Goal: Task Accomplishment & Management: Use online tool/utility

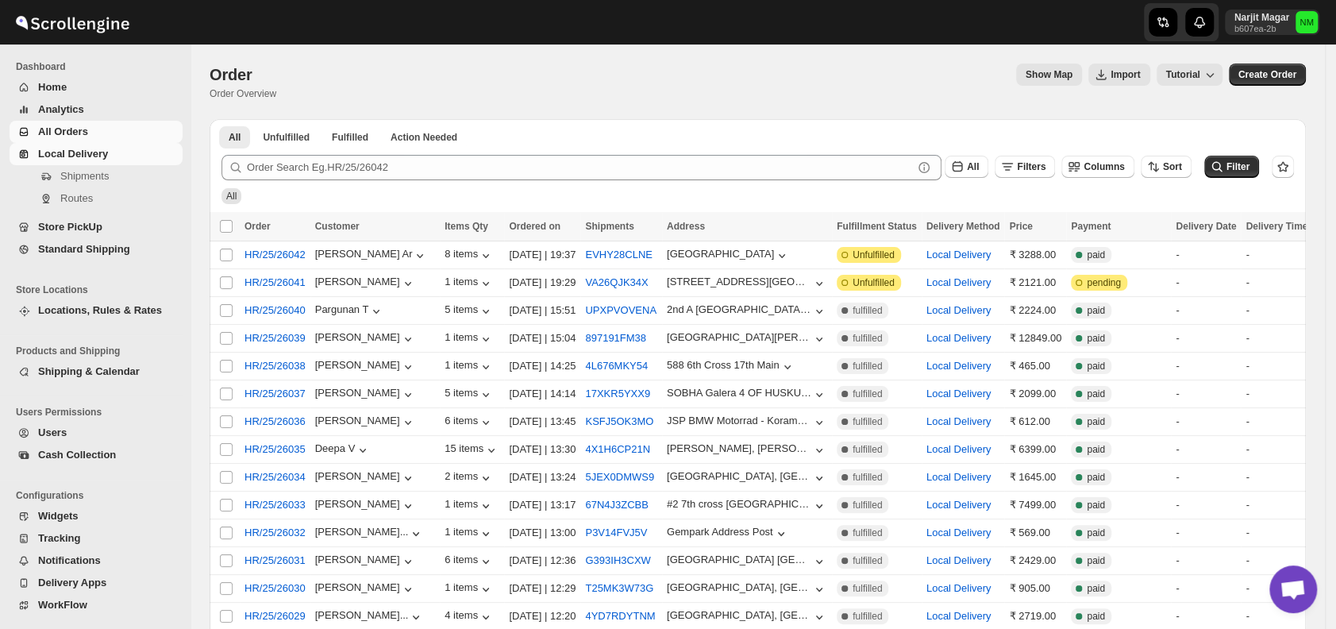
click at [121, 155] on span "Local Delivery" at bounding box center [108, 154] width 141 height 16
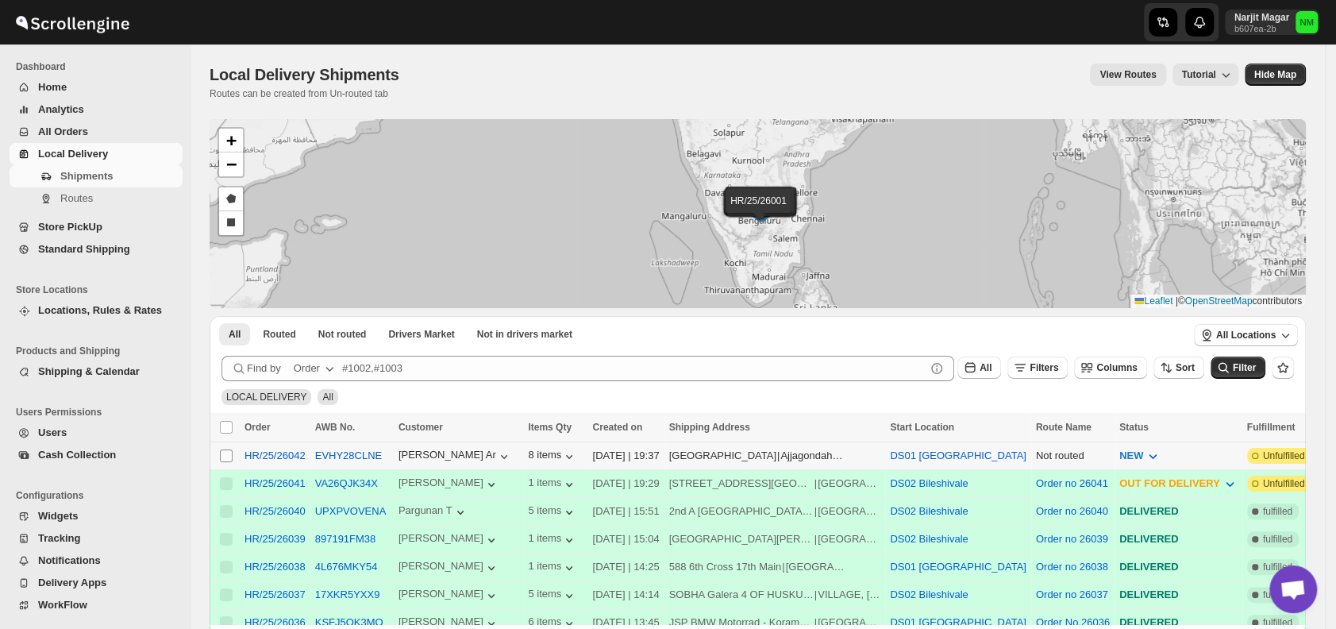
click at [221, 449] on span at bounding box center [226, 456] width 14 height 14
click at [221, 449] on input "Select shipment" at bounding box center [226, 455] width 13 height 13
click at [229, 452] on input "Select shipment" at bounding box center [226, 455] width 13 height 13
checkbox input "true"
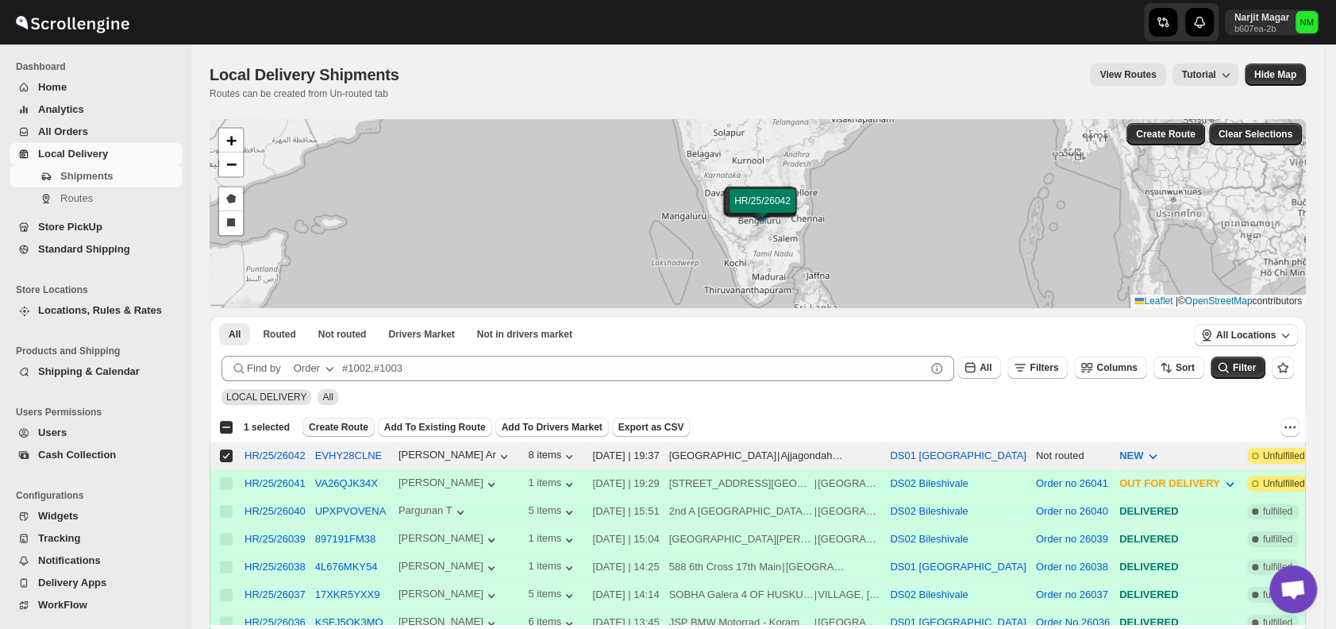
click at [318, 425] on span "Create Route" at bounding box center [339, 427] width 60 height 13
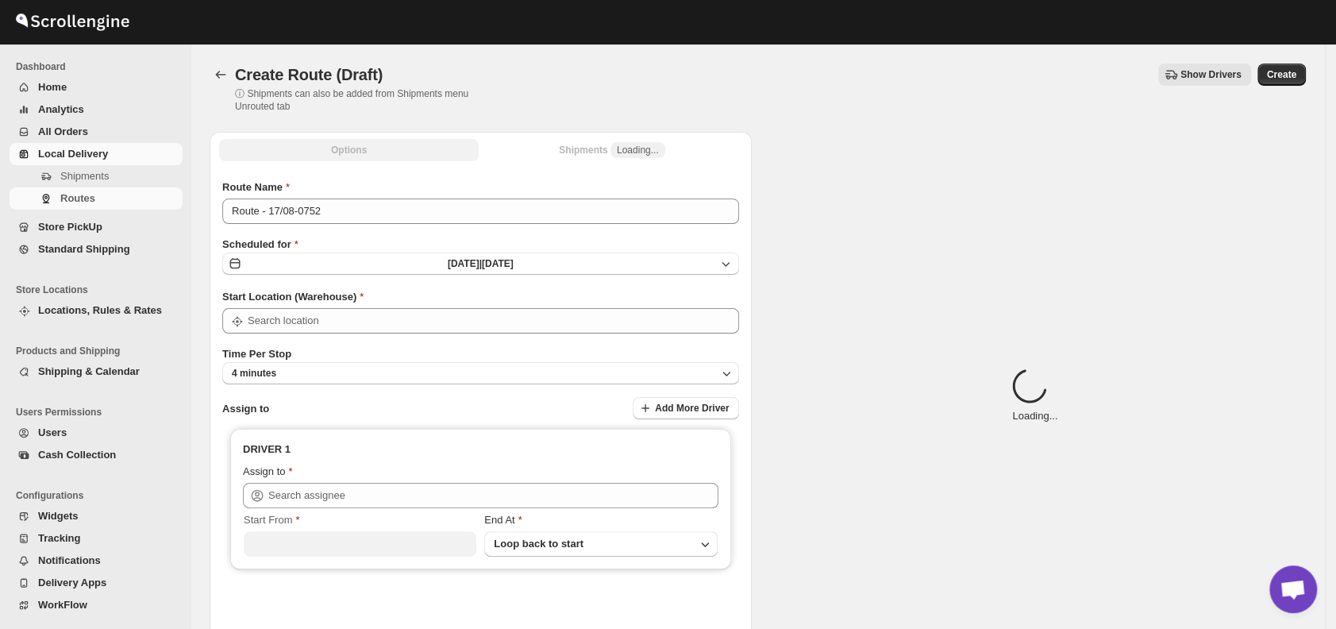
type input "DS01 [GEOGRAPHIC_DATA]"
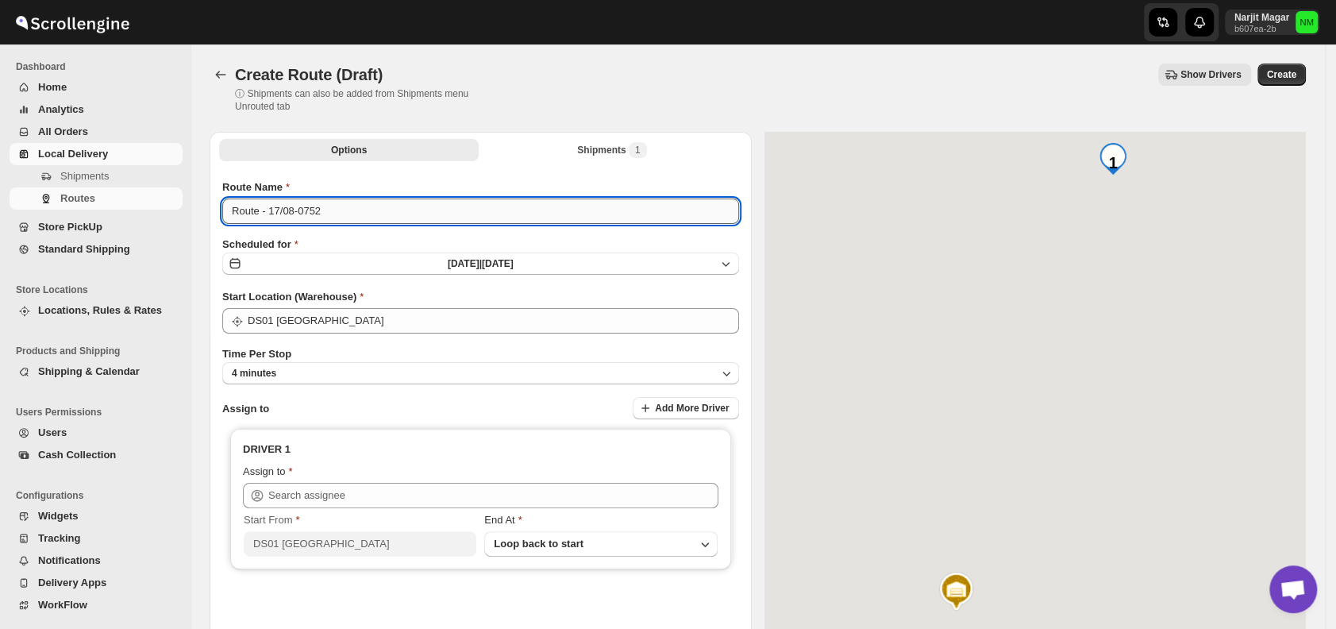
click at [368, 204] on input "Route - 17/08-0752" at bounding box center [480, 210] width 517 height 25
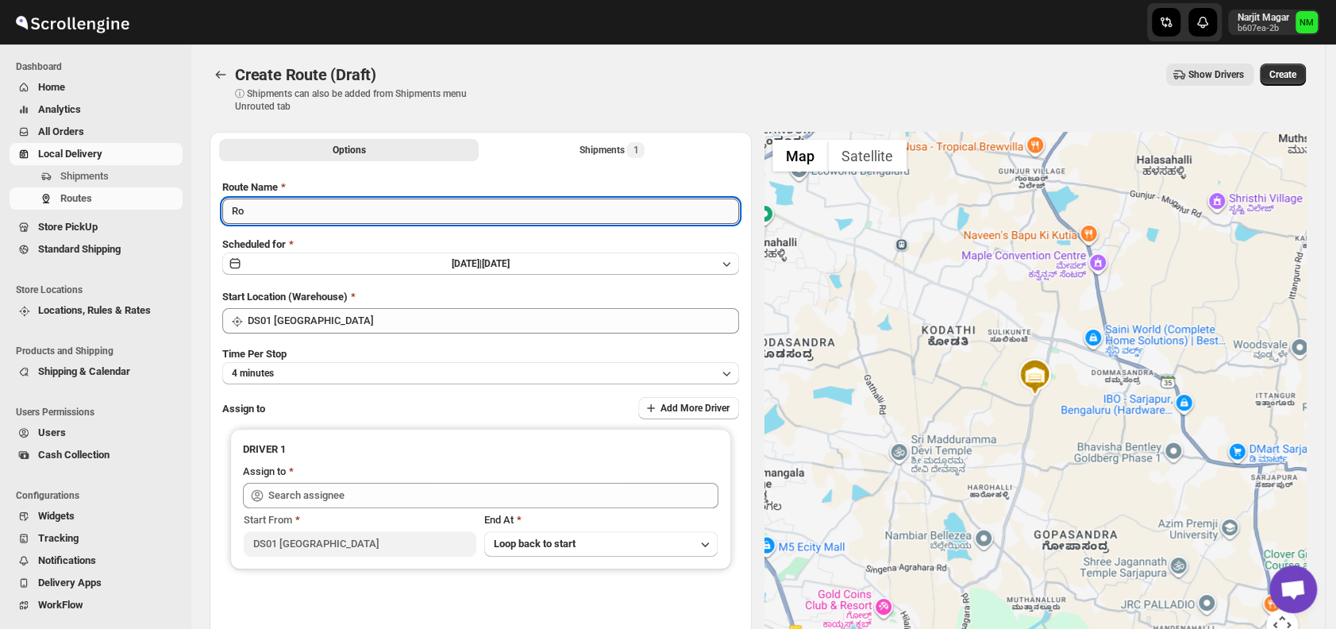
type input "R"
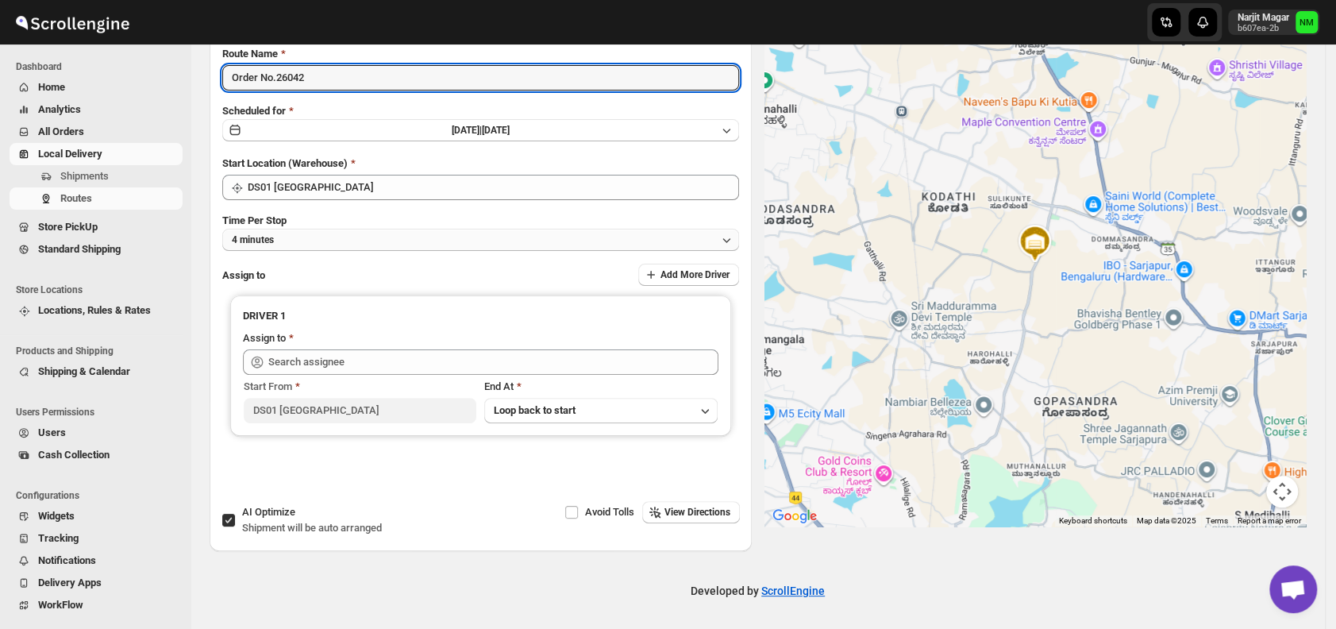
type input "Order No.26042"
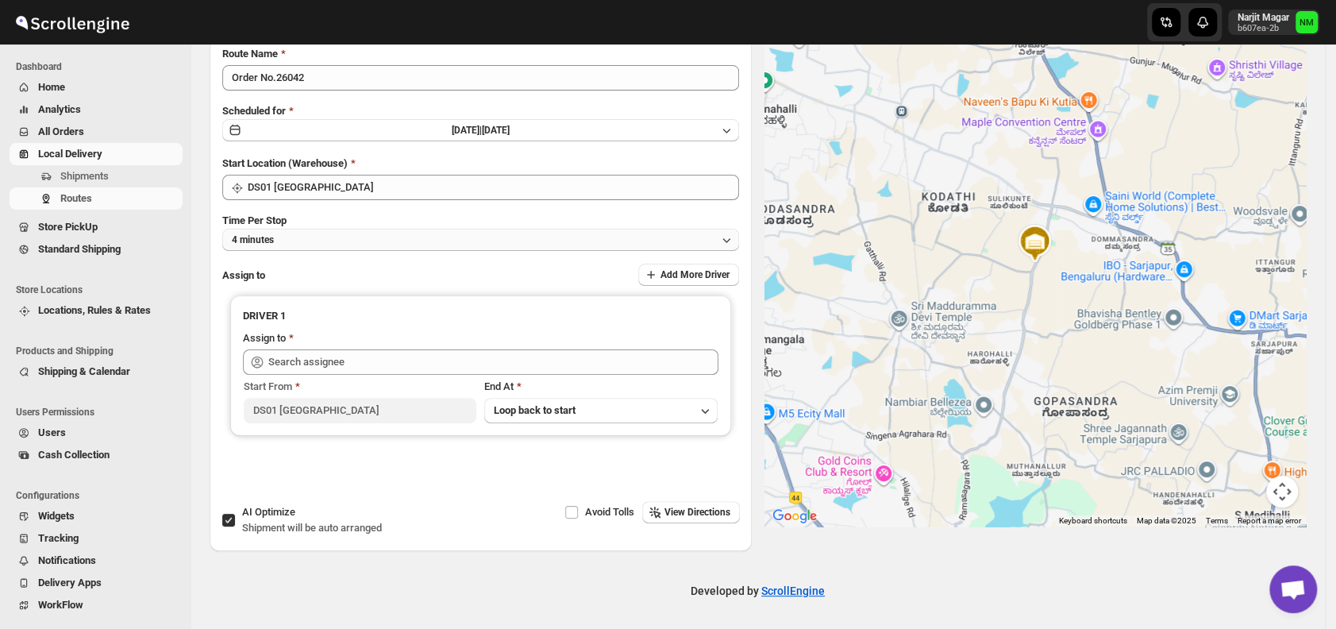
click at [315, 244] on button "4 minutes" at bounding box center [480, 240] width 517 height 22
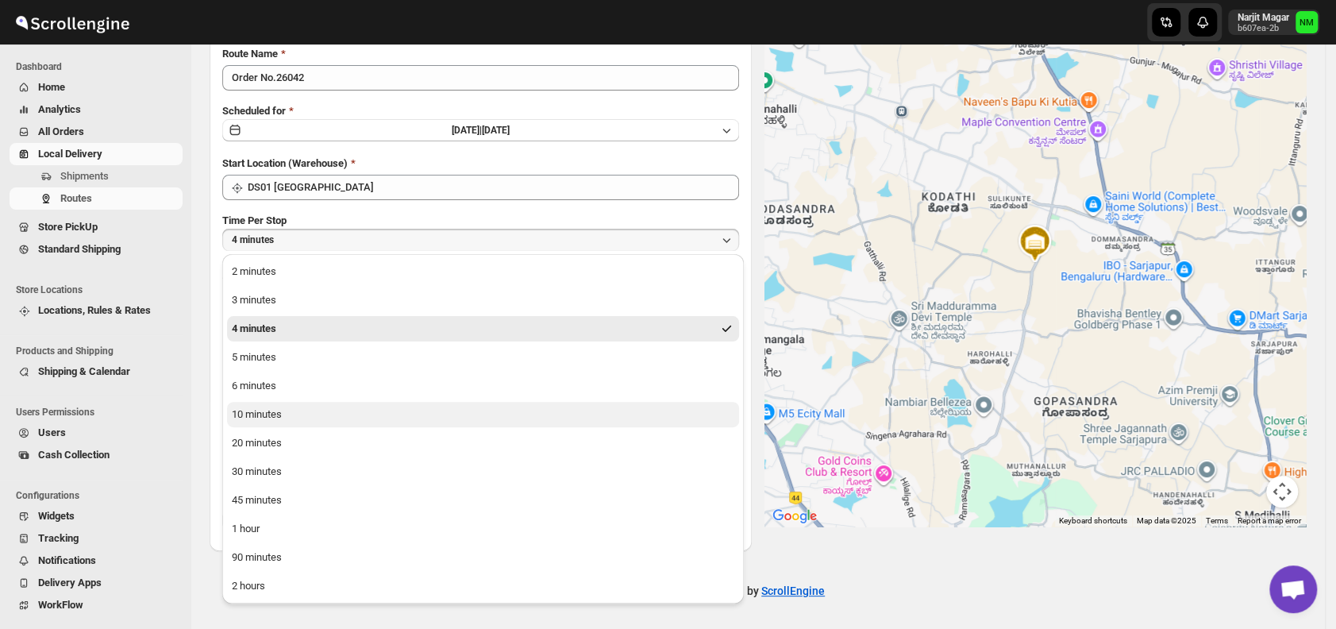
click at [265, 418] on div "10 minutes" at bounding box center [257, 414] width 50 height 16
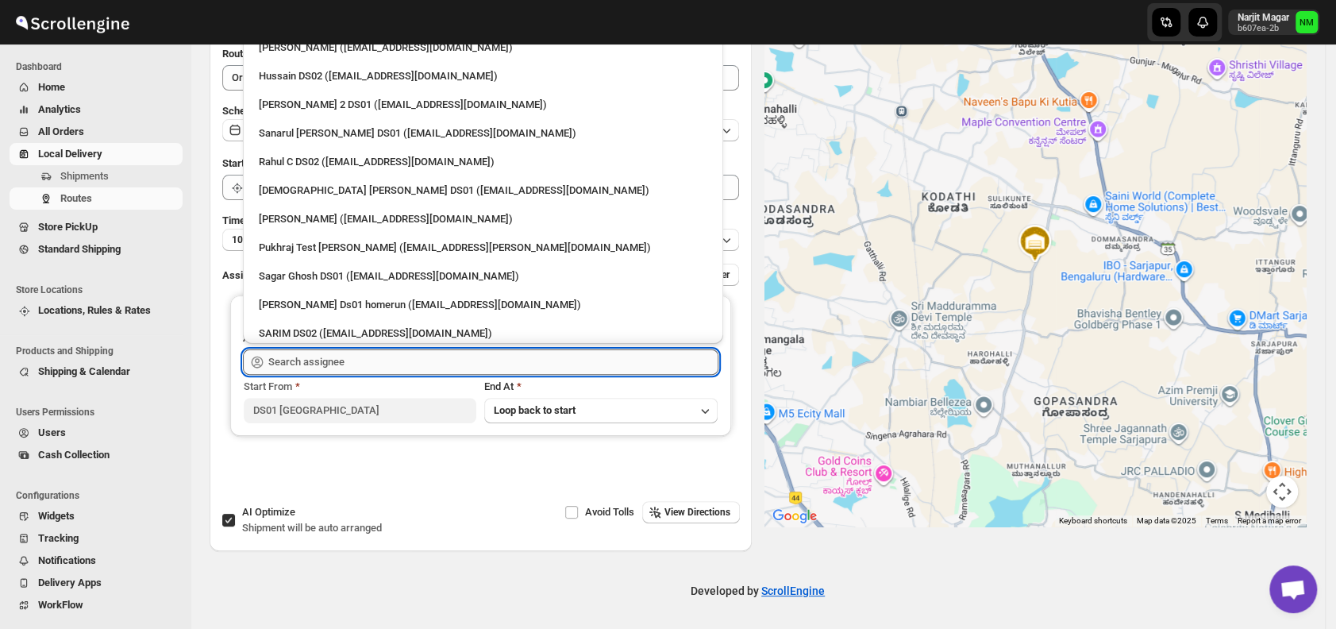
click at [333, 356] on input "text" at bounding box center [493, 361] width 450 height 25
click at [297, 189] on div "[DEMOGRAPHIC_DATA] [PERSON_NAME] DS01 ([EMAIL_ADDRESS][DOMAIN_NAME])" at bounding box center [483, 191] width 449 height 16
type input "[DEMOGRAPHIC_DATA] [PERSON_NAME] DS01 ([EMAIL_ADDRESS][DOMAIN_NAME])"
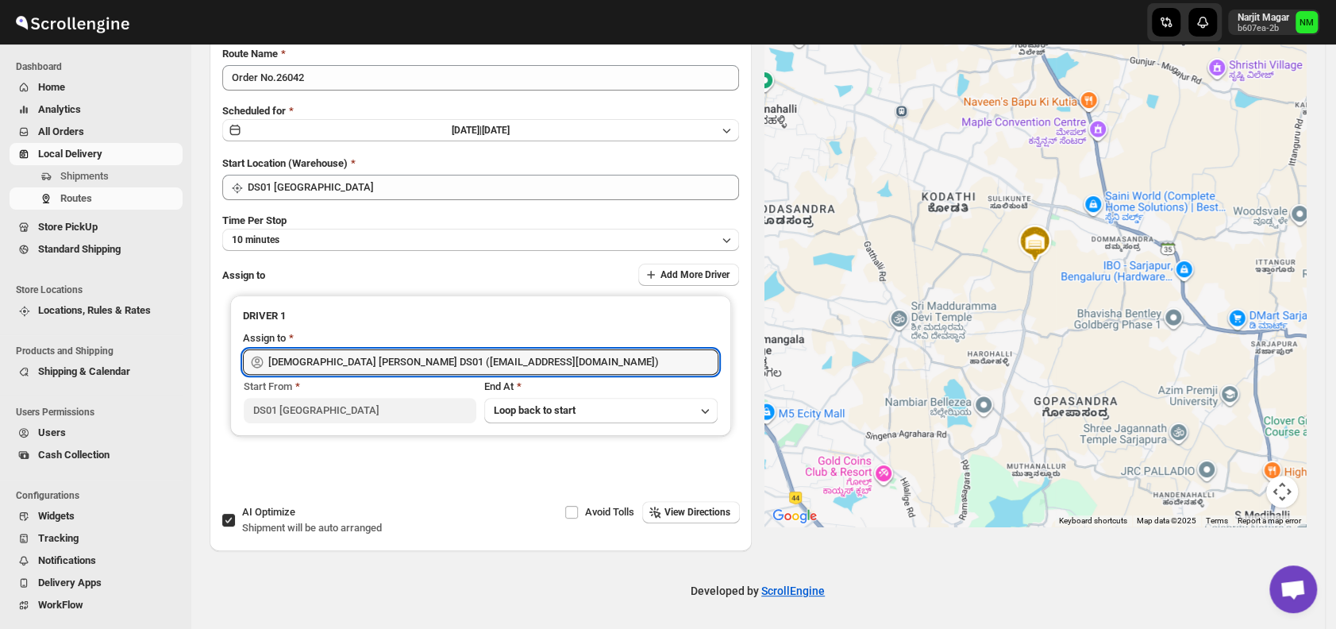
scroll to position [0, 0]
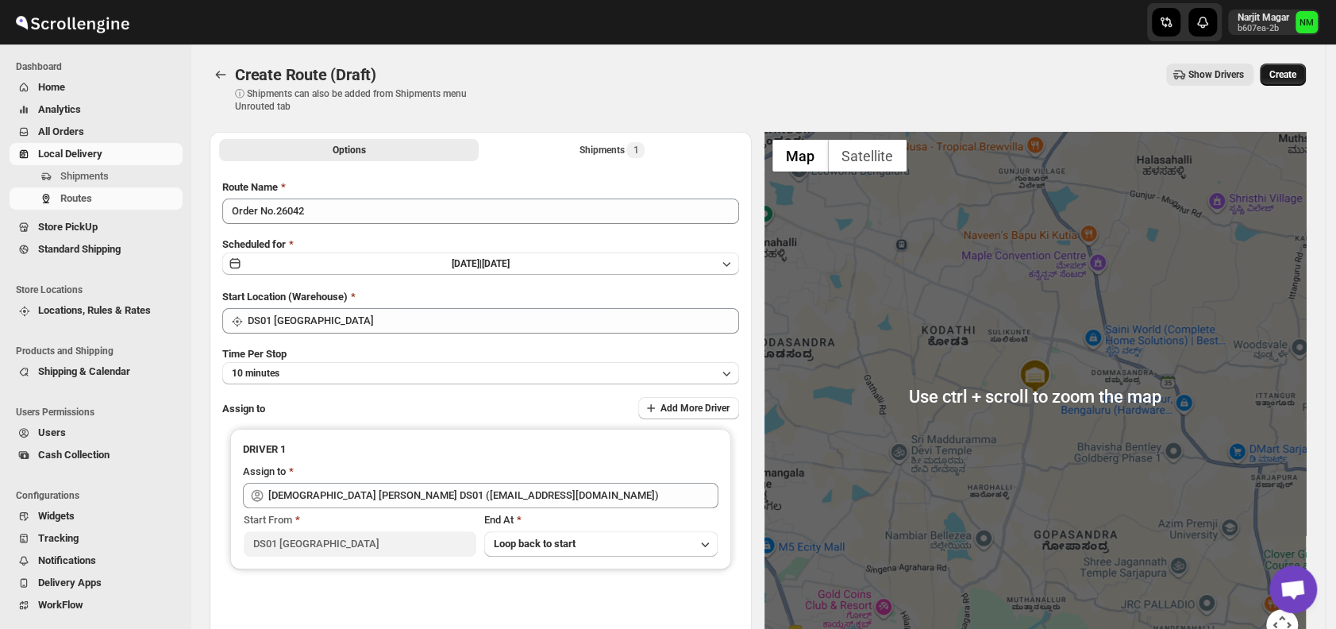
click at [1276, 83] on button "Create" at bounding box center [1283, 75] width 46 height 22
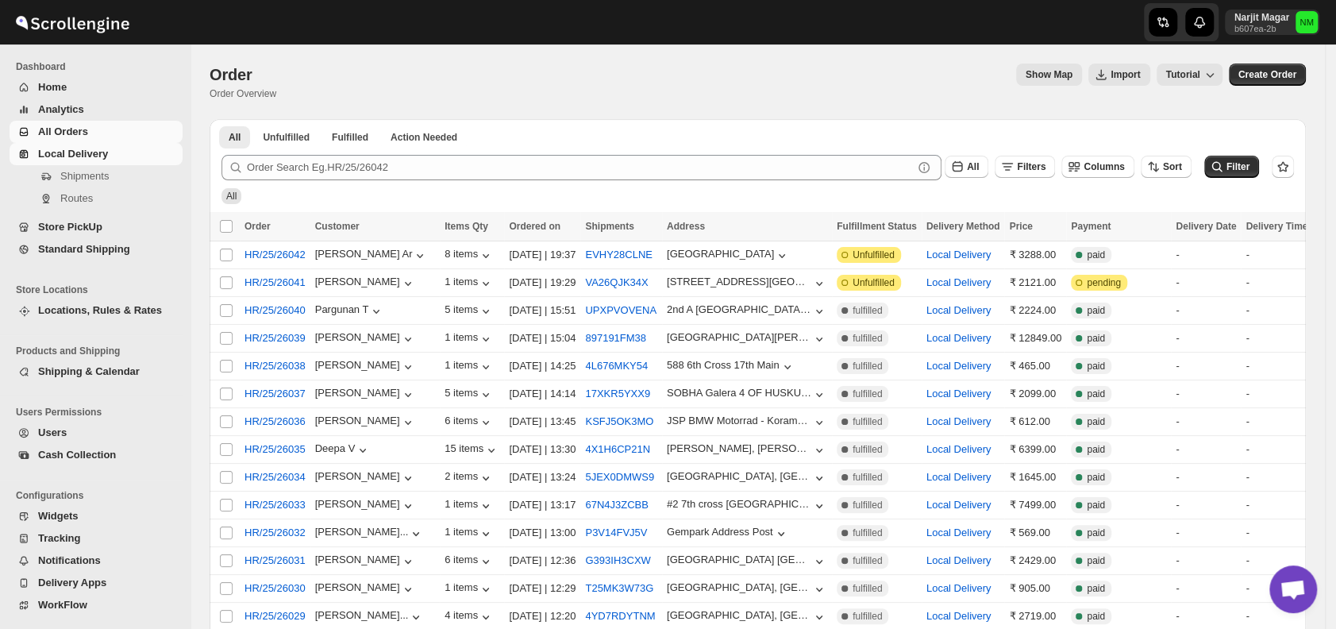
click at [83, 152] on span "Local Delivery" at bounding box center [73, 154] width 70 height 12
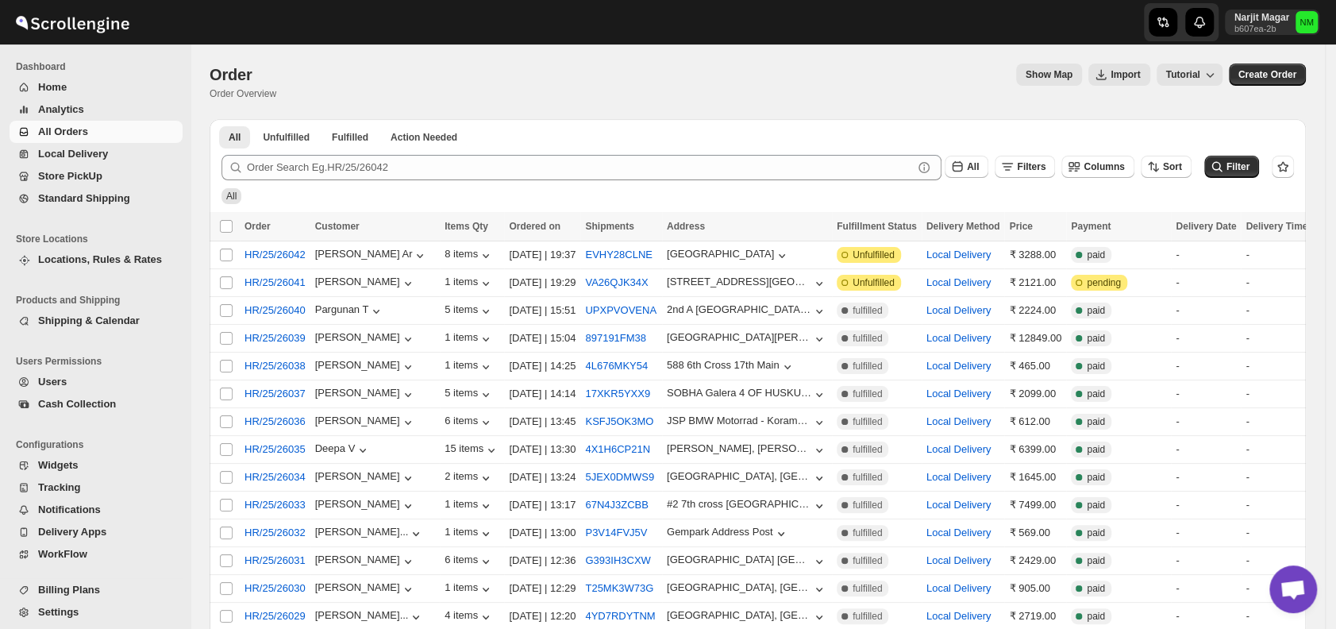
click at [109, 141] on button "All Orders" at bounding box center [96, 132] width 173 height 22
click at [116, 178] on span "Store PickUp" at bounding box center [108, 176] width 141 height 16
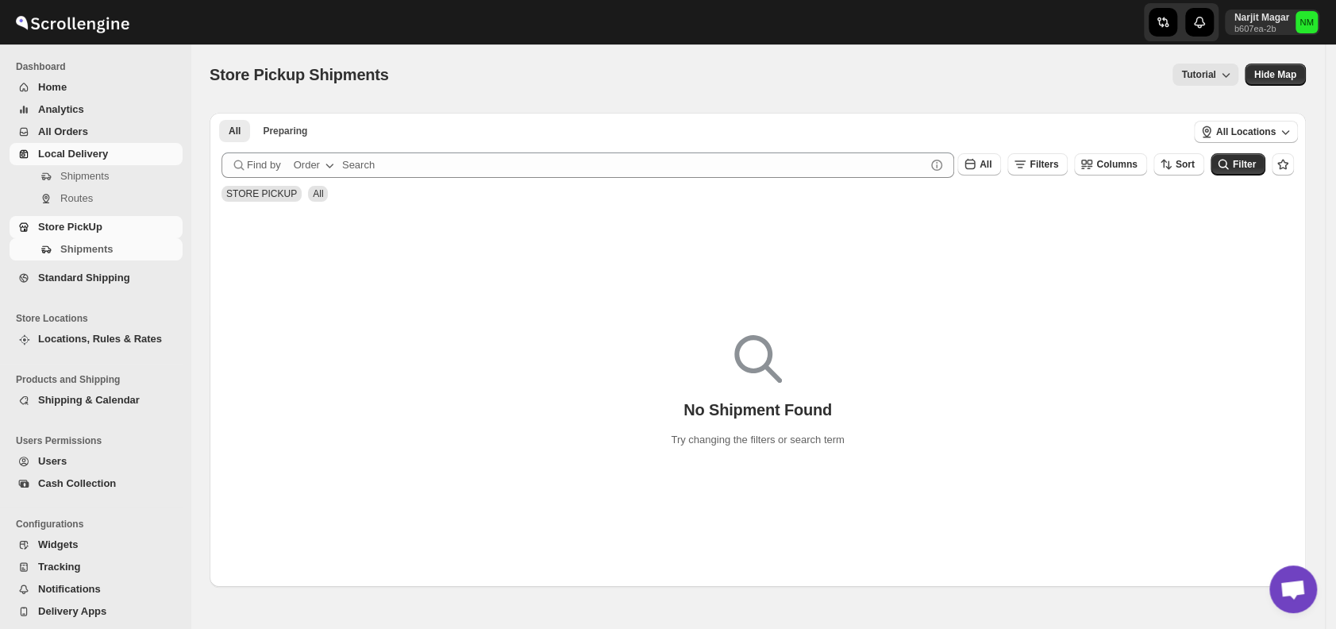
click at [101, 160] on span "Local Delivery" at bounding box center [108, 154] width 141 height 16
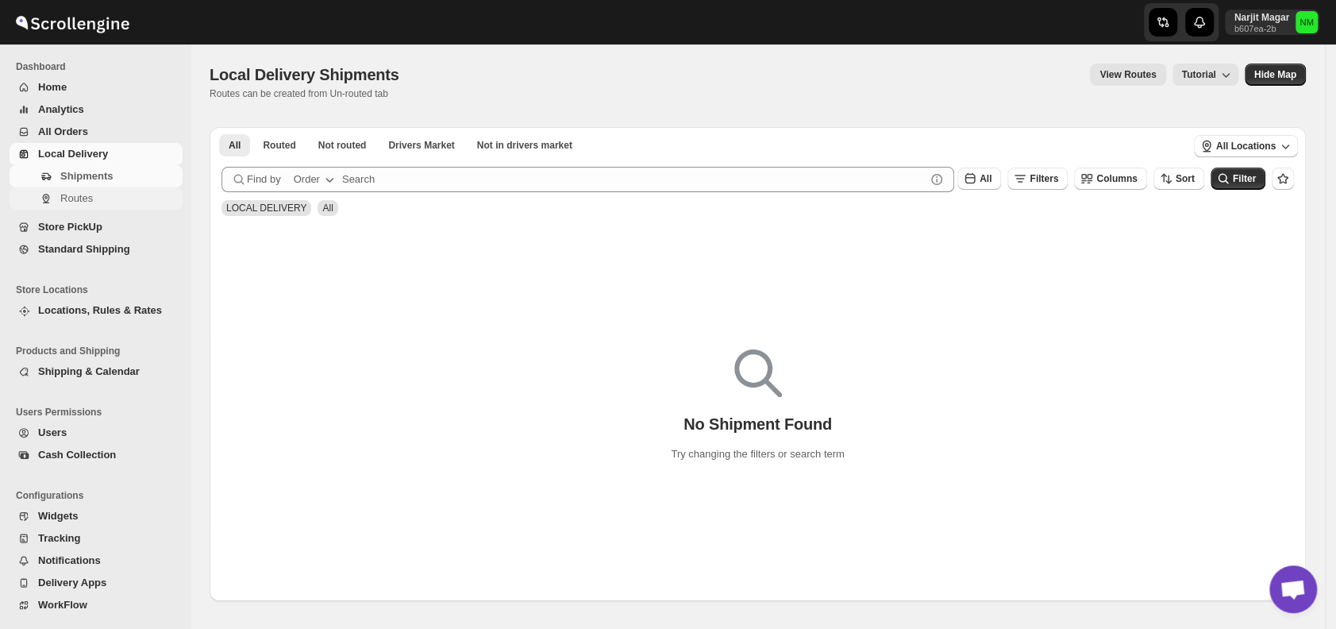
click at [102, 197] on span "Routes" at bounding box center [119, 199] width 119 height 16
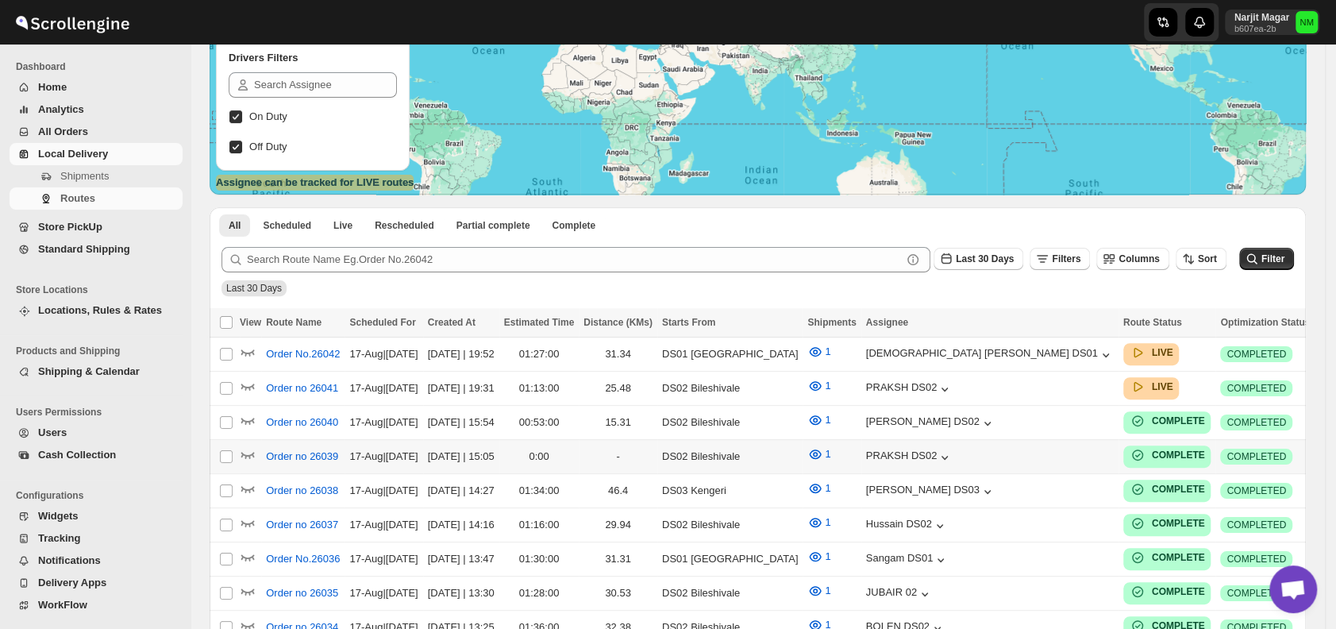
scroll to position [213, 0]
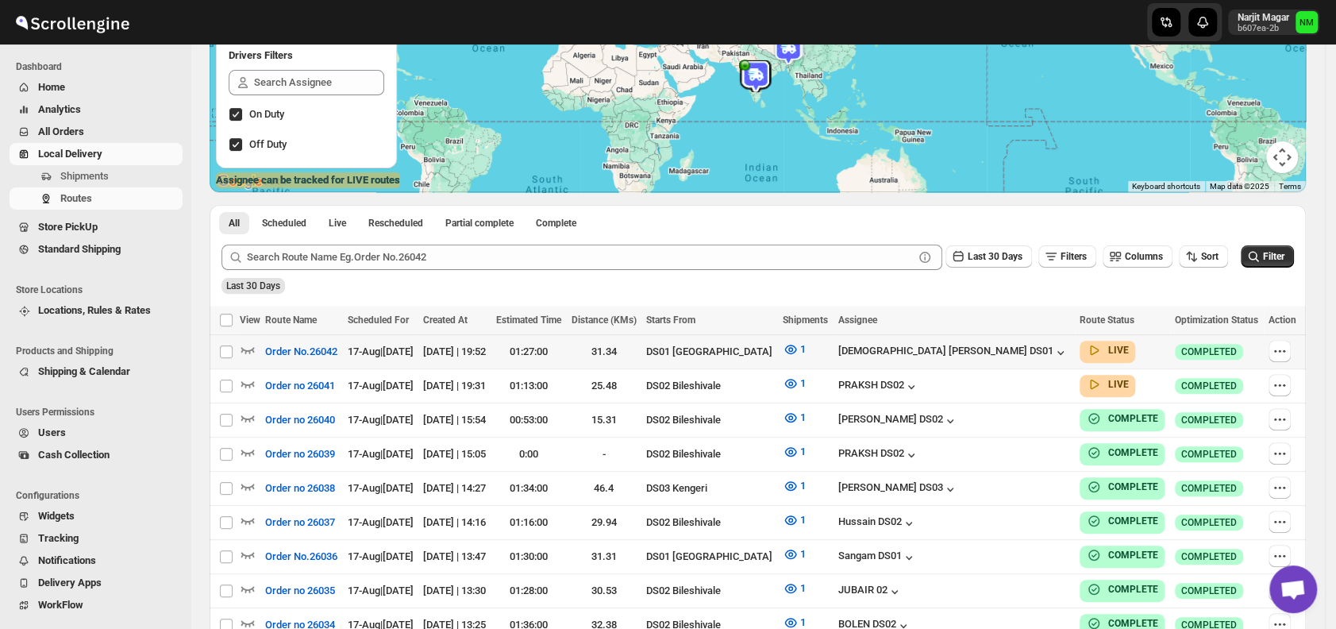
click at [256, 348] on div at bounding box center [250, 351] width 21 height 21
click at [250, 347] on icon "button" at bounding box center [248, 349] width 16 height 16
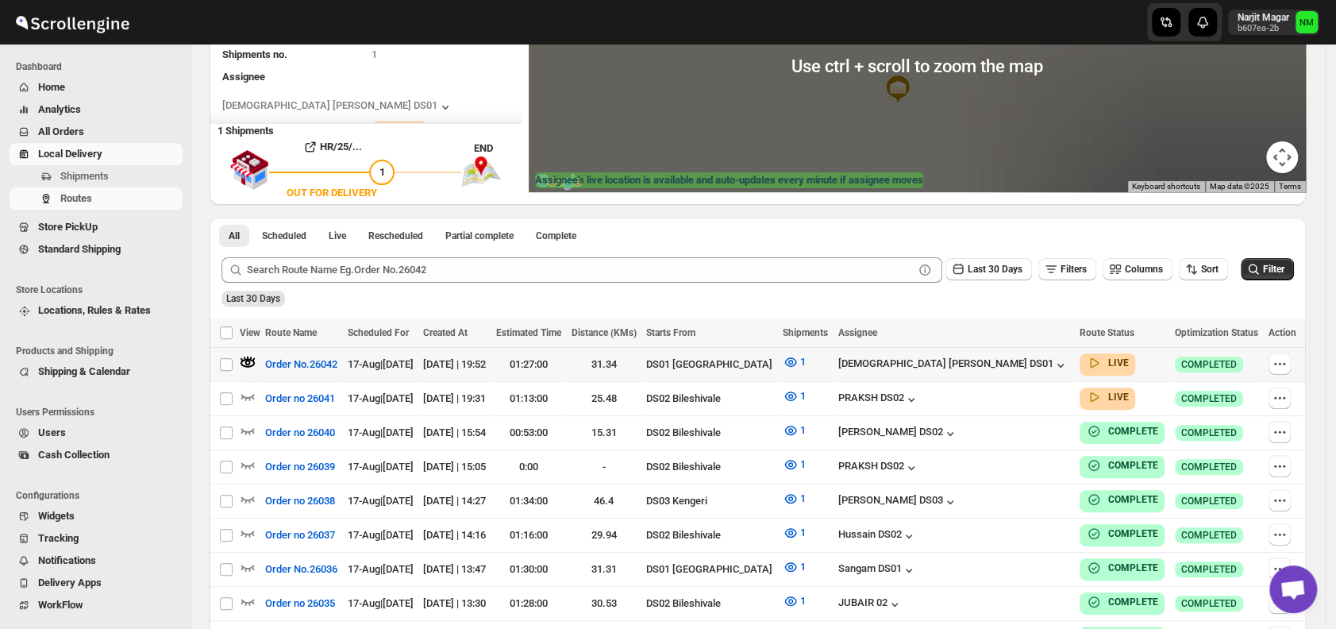
scroll to position [0, 0]
